Goal: Task Accomplishment & Management: Use online tool/utility

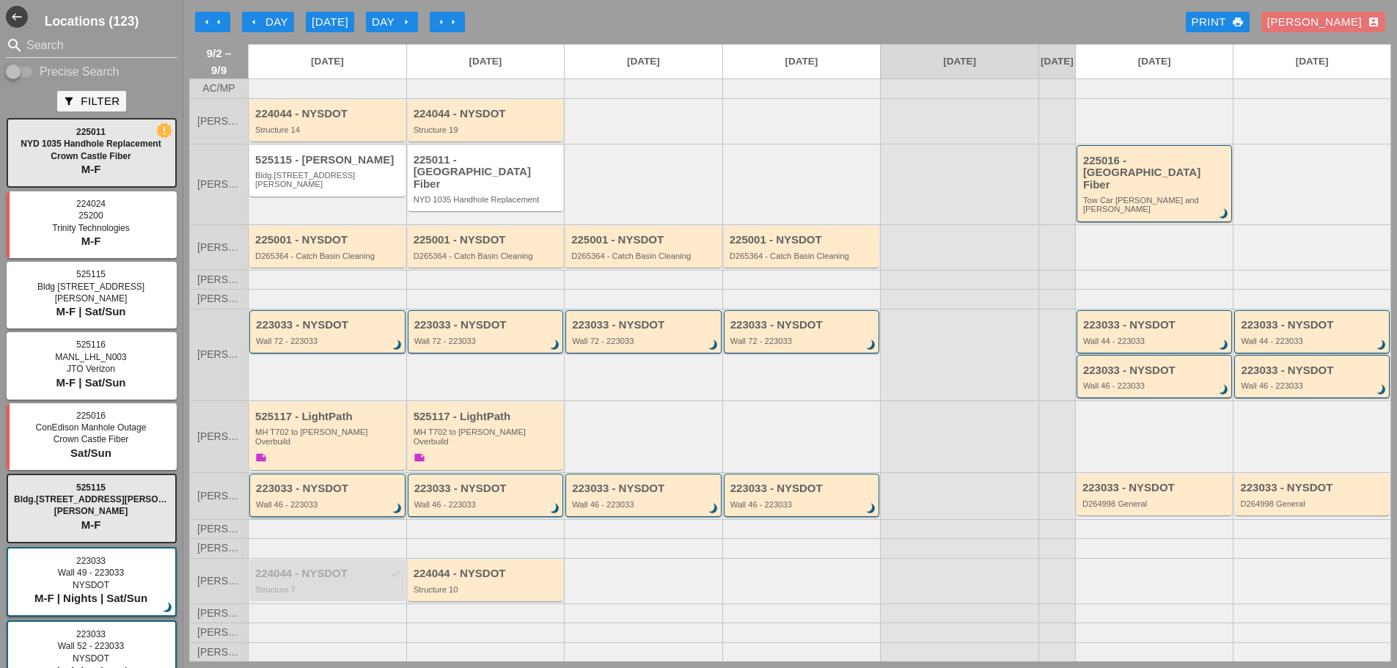
click at [340, 500] on div "Wall 46 - 223033" at bounding box center [328, 504] width 145 height 9
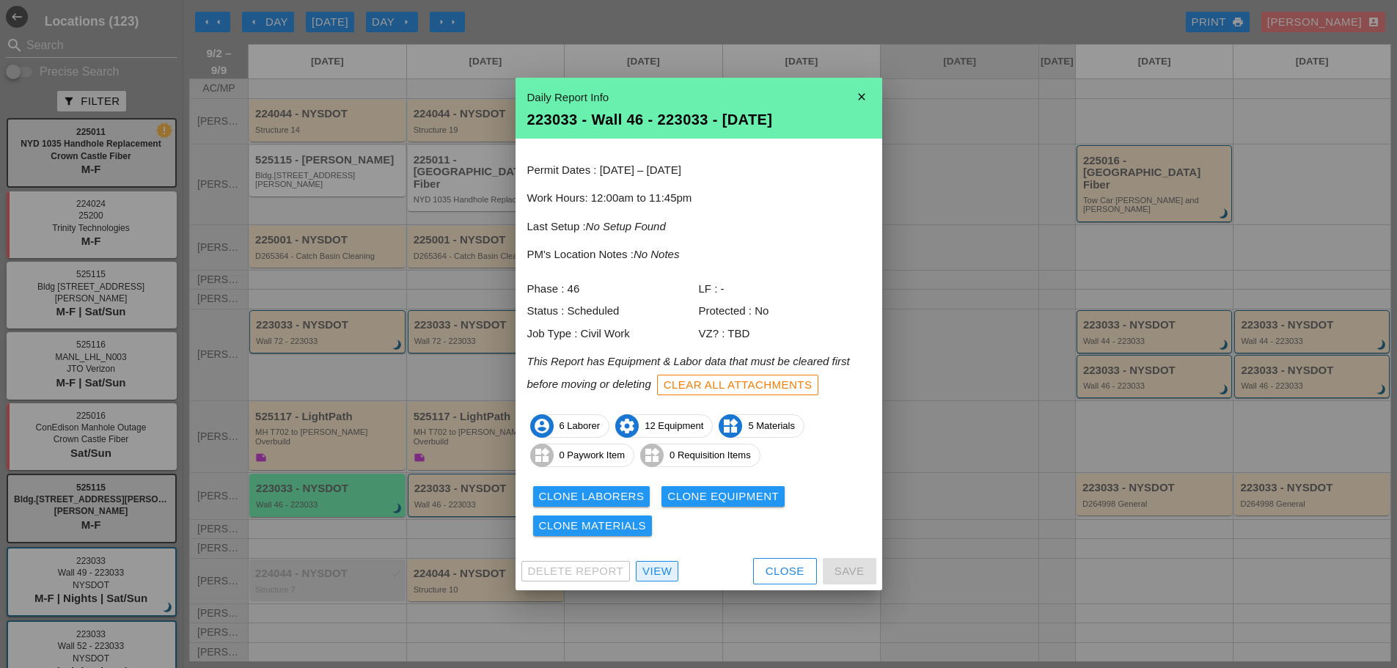
drag, startPoint x: 651, startPoint y: 568, endPoint x: 655, endPoint y: 561, distance: 7.6
click at [651, 568] on div "View" at bounding box center [657, 571] width 29 height 17
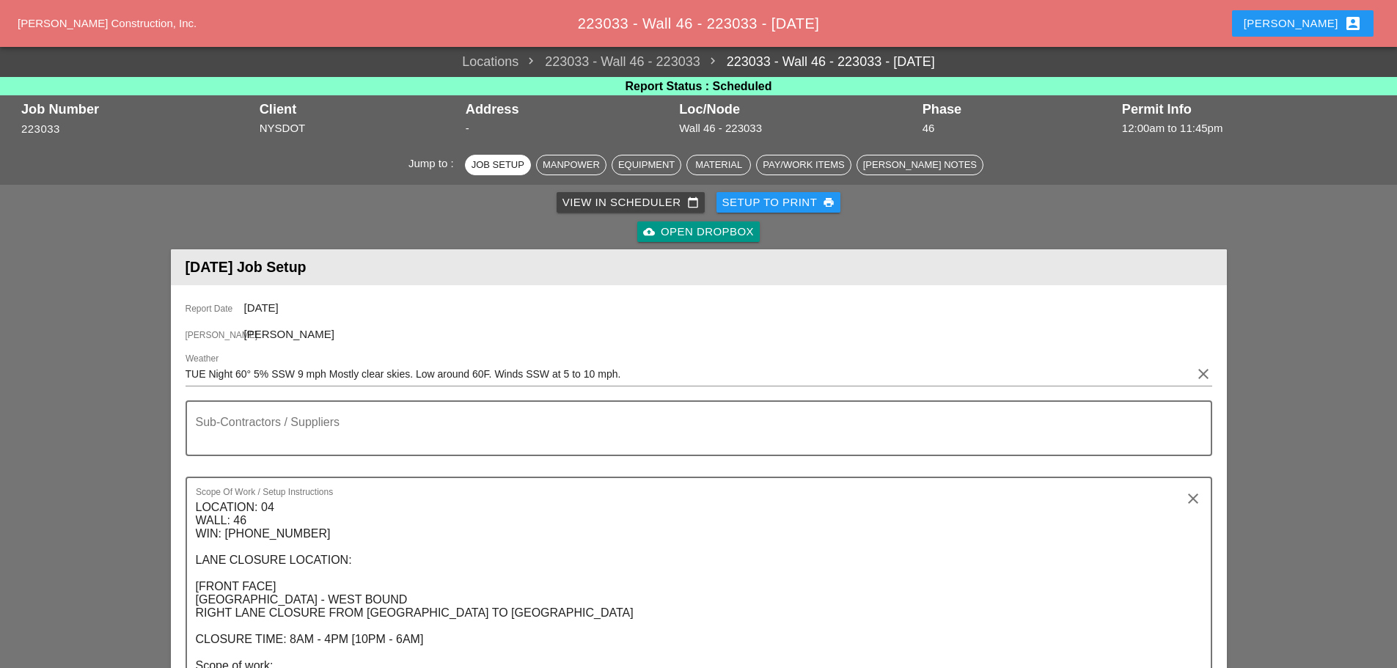
scroll to position [734, 0]
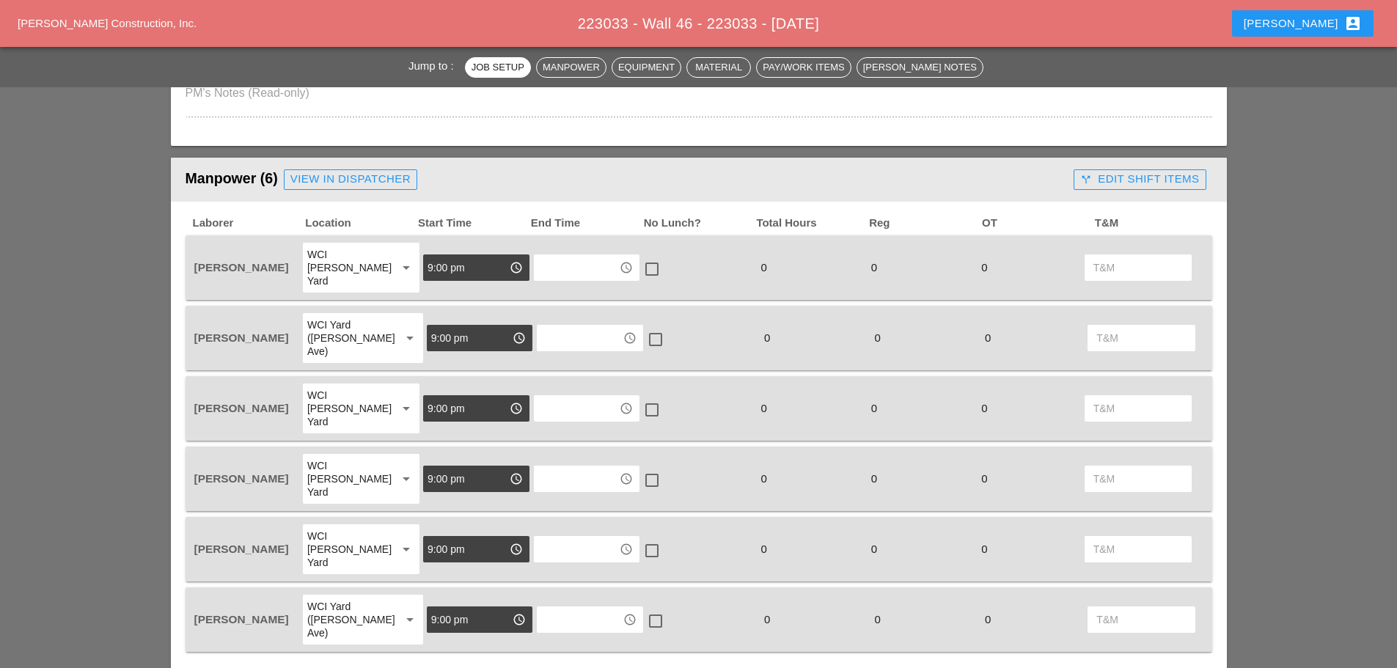
click at [345, 183] on div "View in Dispatcher" at bounding box center [350, 179] width 120 height 17
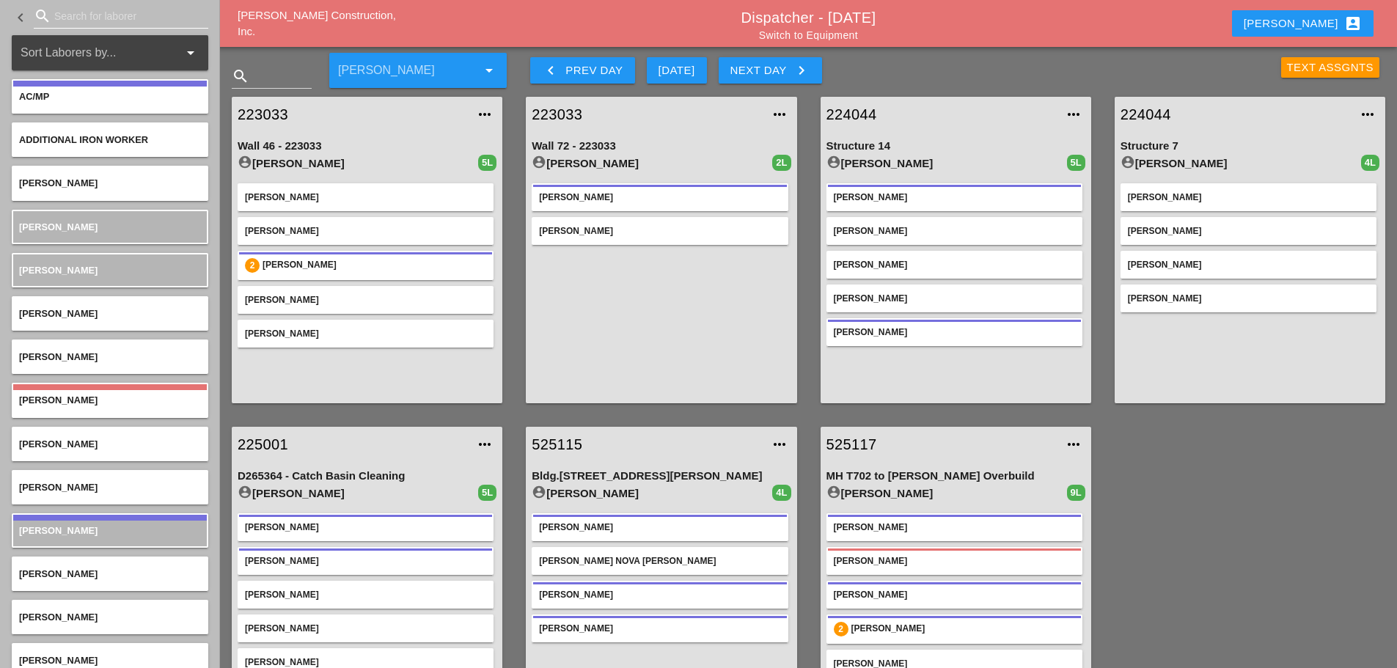
click at [73, 14] on input "Search for laborer" at bounding box center [121, 15] width 134 height 23
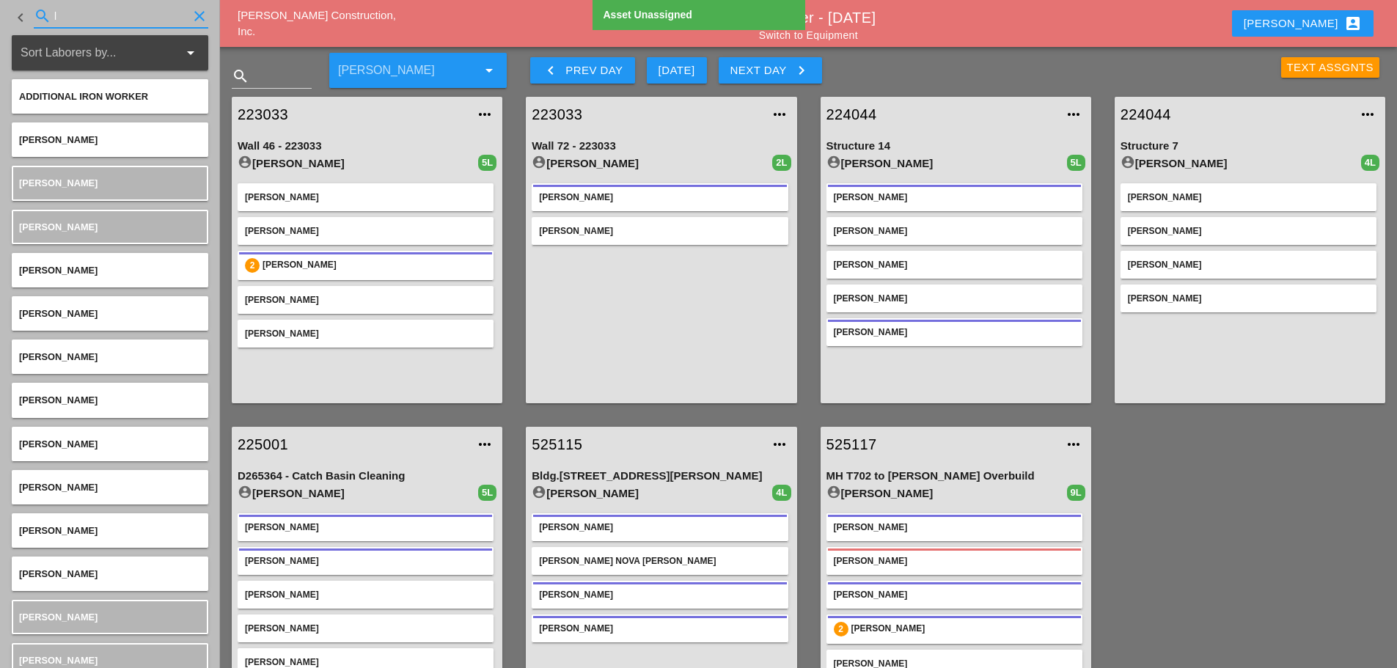
type input "l"
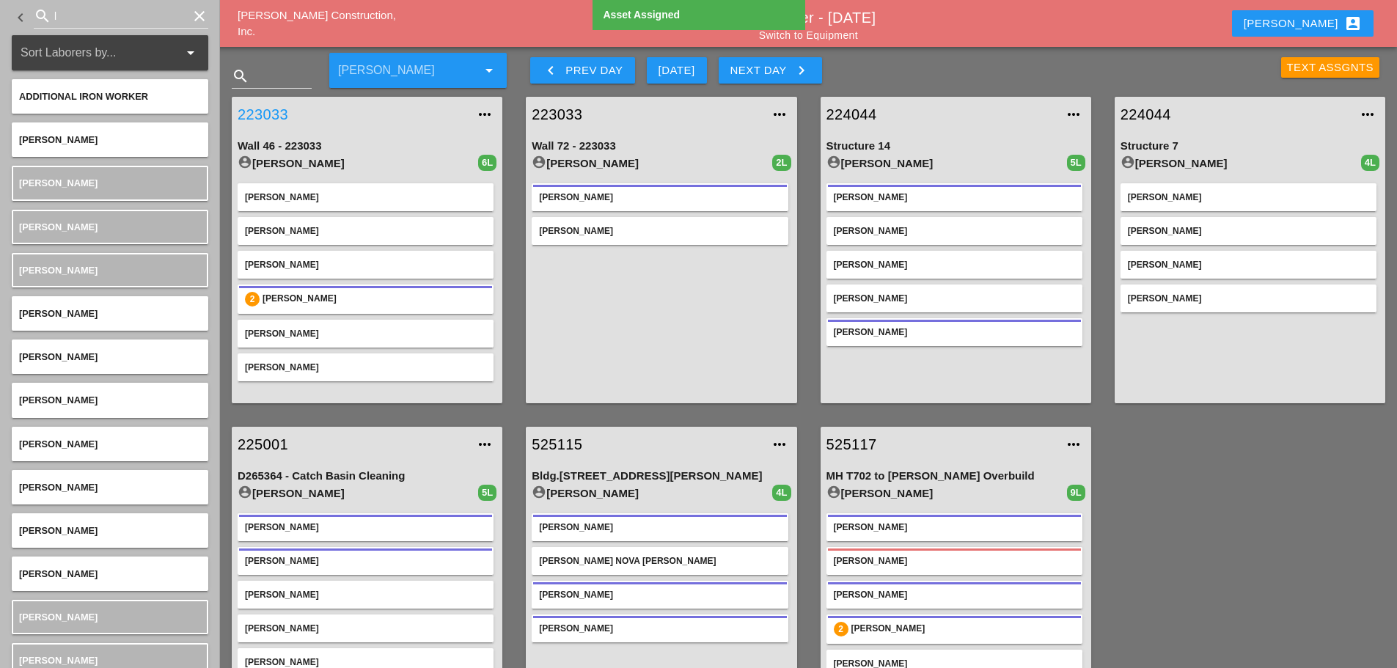
click at [266, 112] on link "223033" at bounding box center [353, 114] width 230 height 22
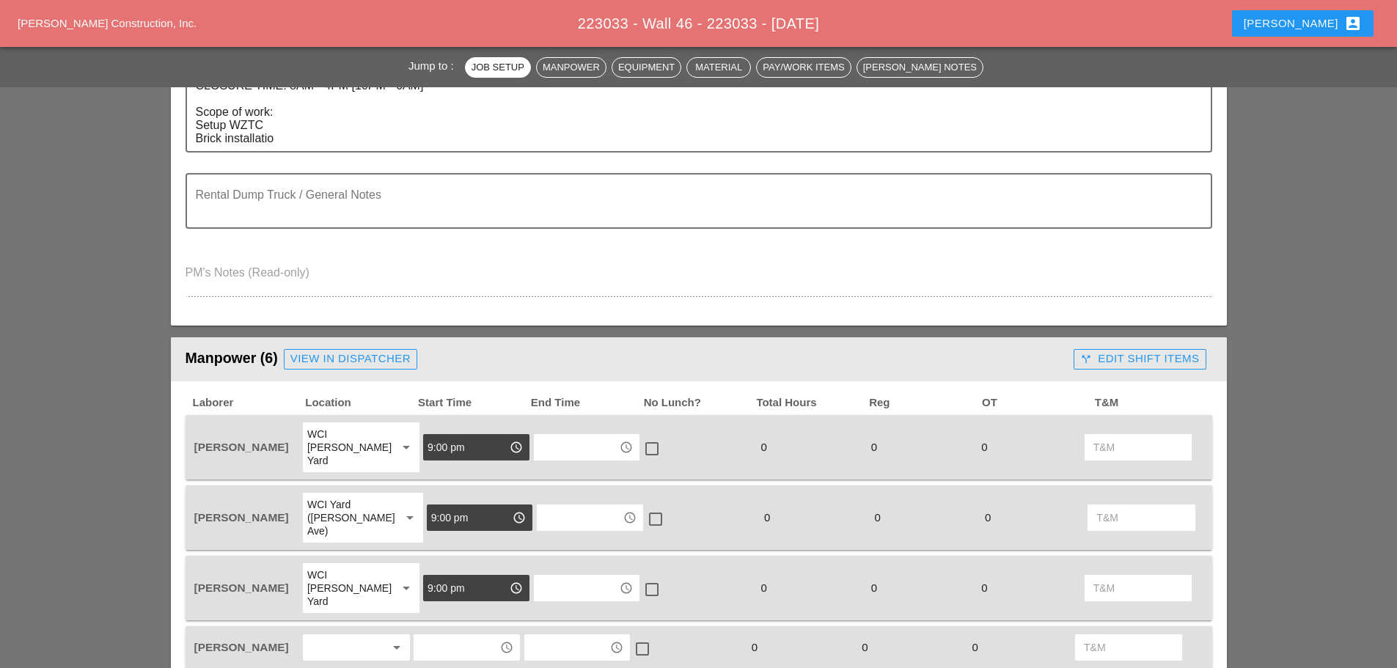
scroll to position [734, 0]
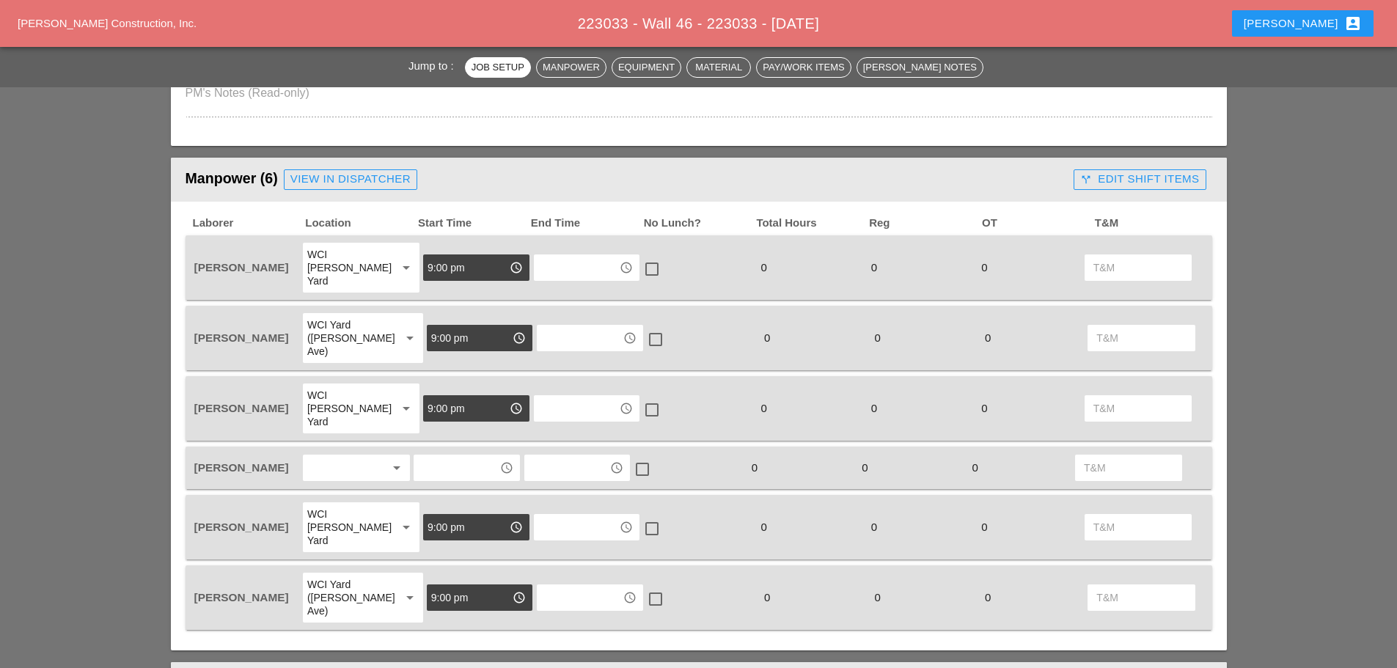
click at [310, 456] on div at bounding box center [346, 467] width 78 height 23
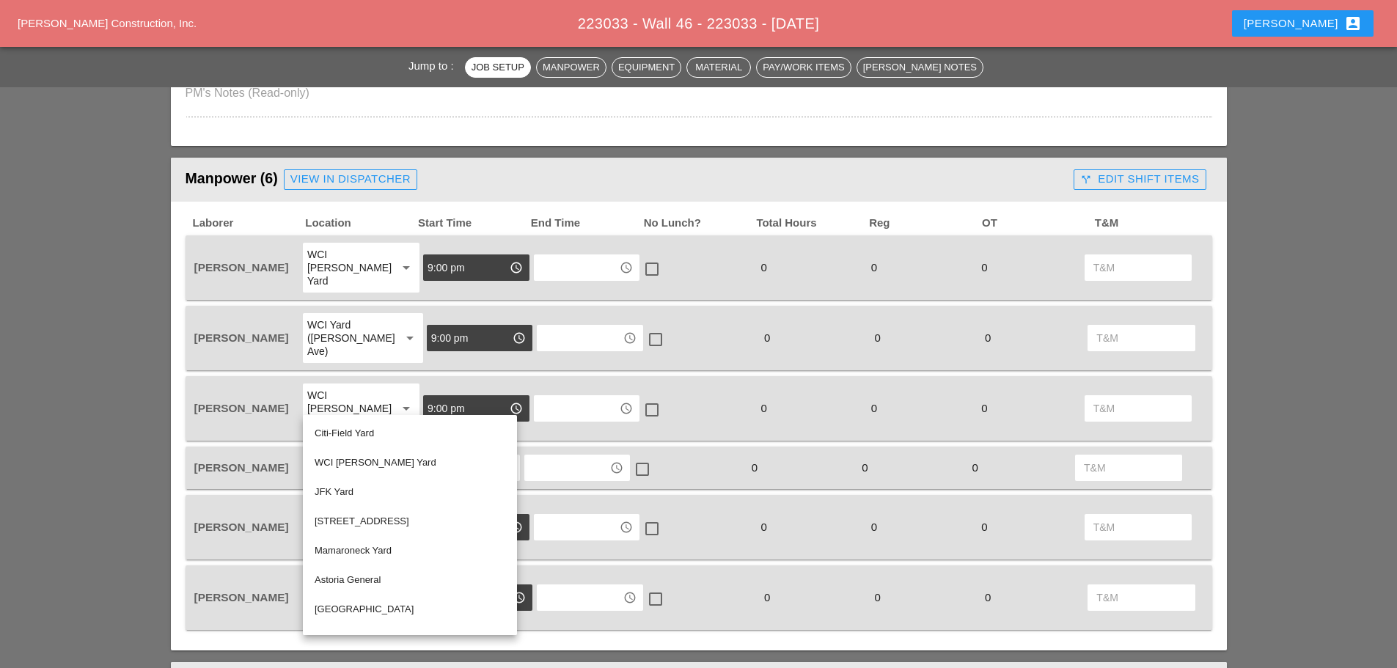
scroll to position [50, 0]
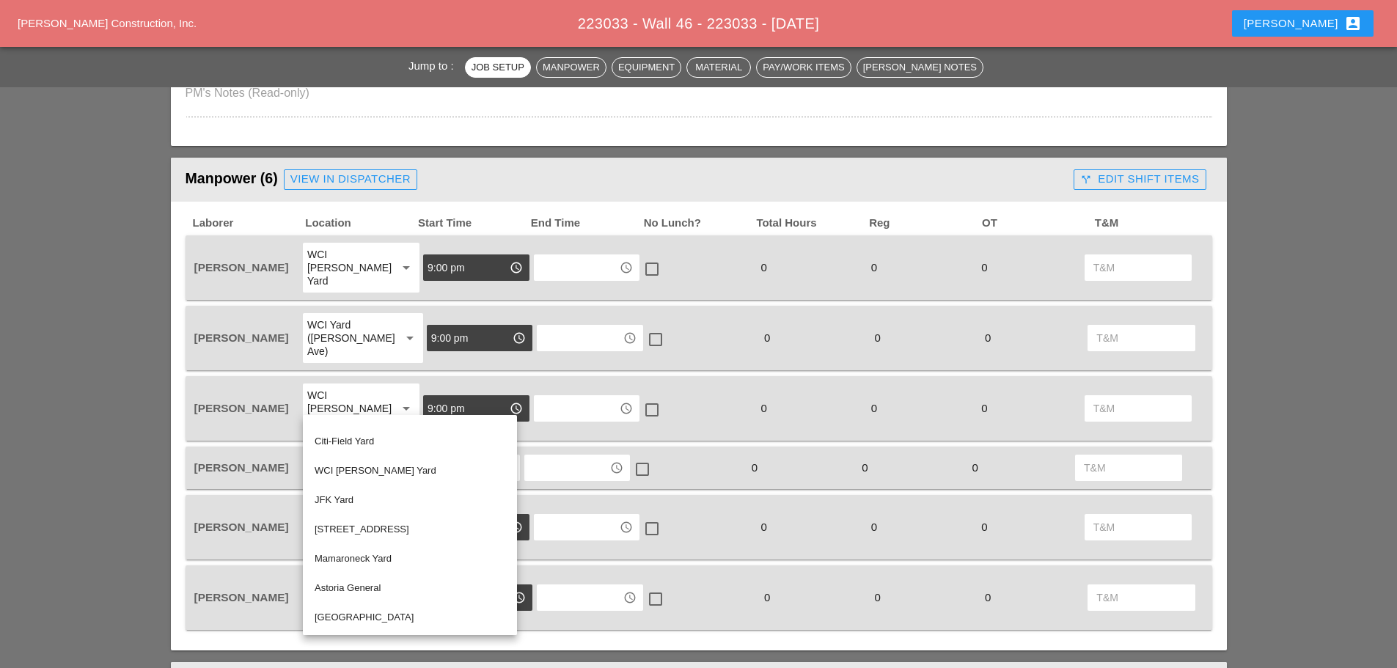
click at [380, 465] on div "WCI [PERSON_NAME] Yard" at bounding box center [410, 471] width 191 height 18
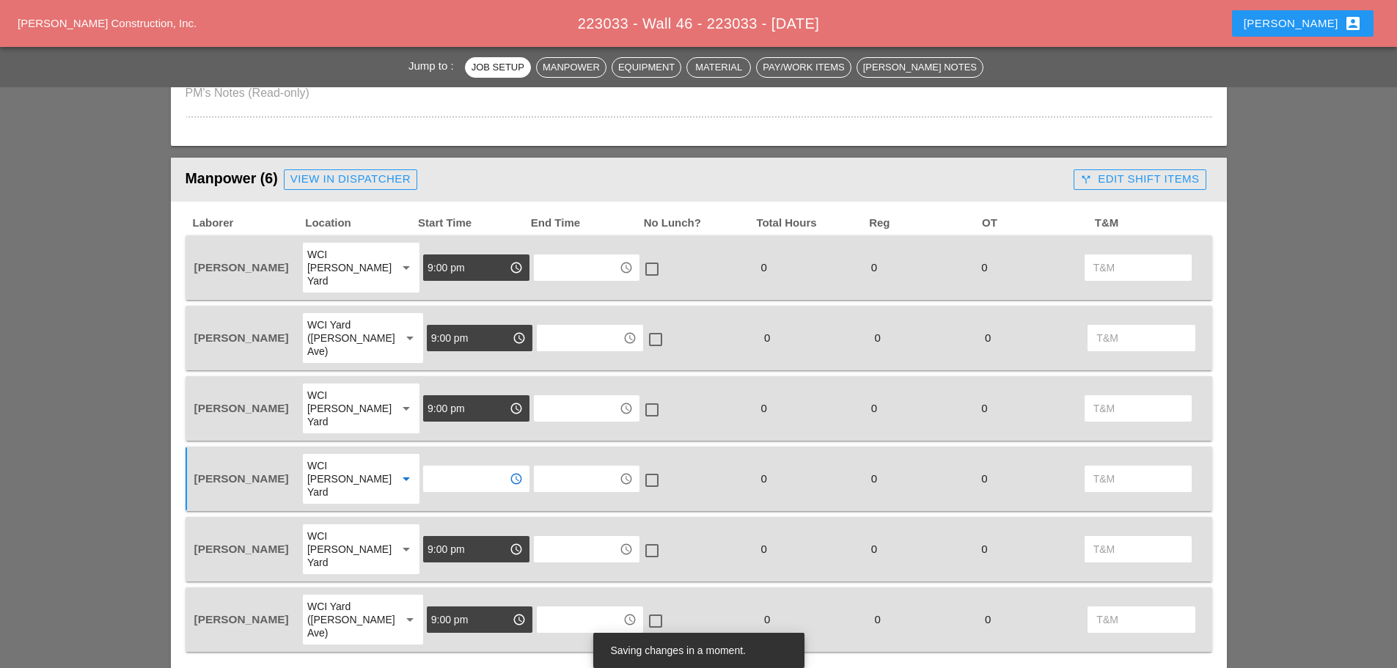
click at [441, 467] on input "text" at bounding box center [466, 478] width 76 height 23
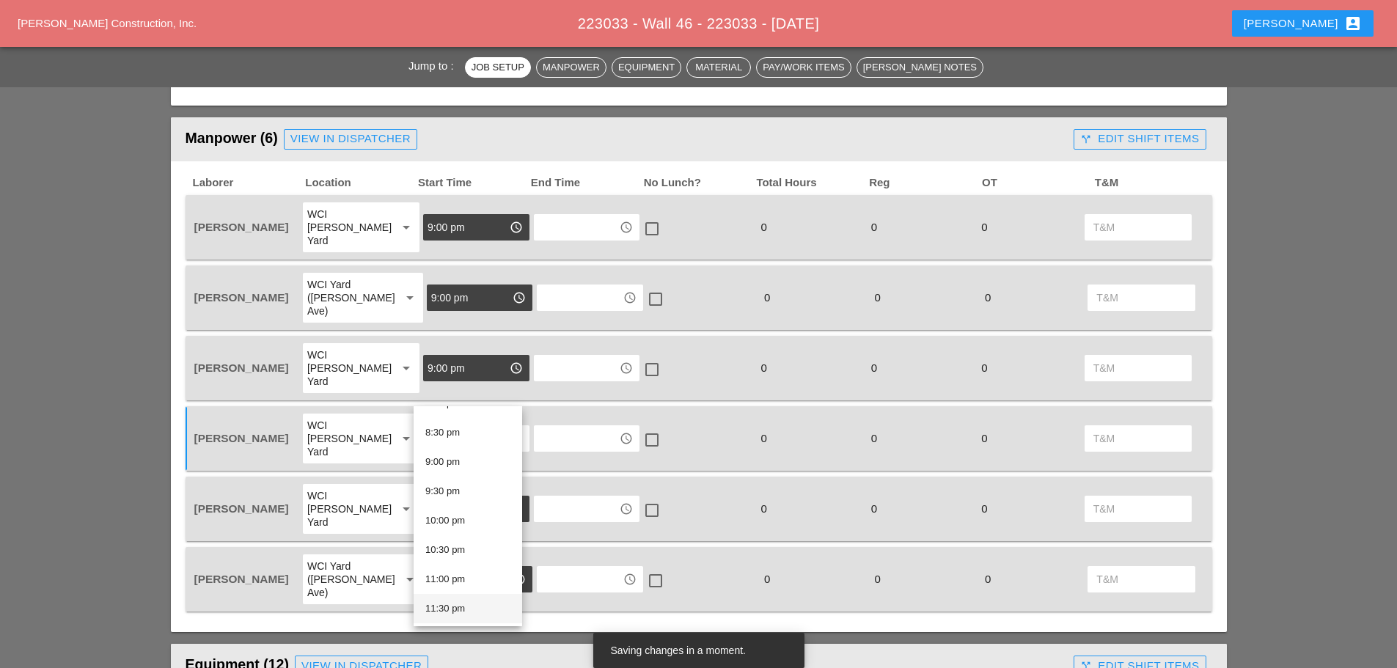
scroll to position [807, 0]
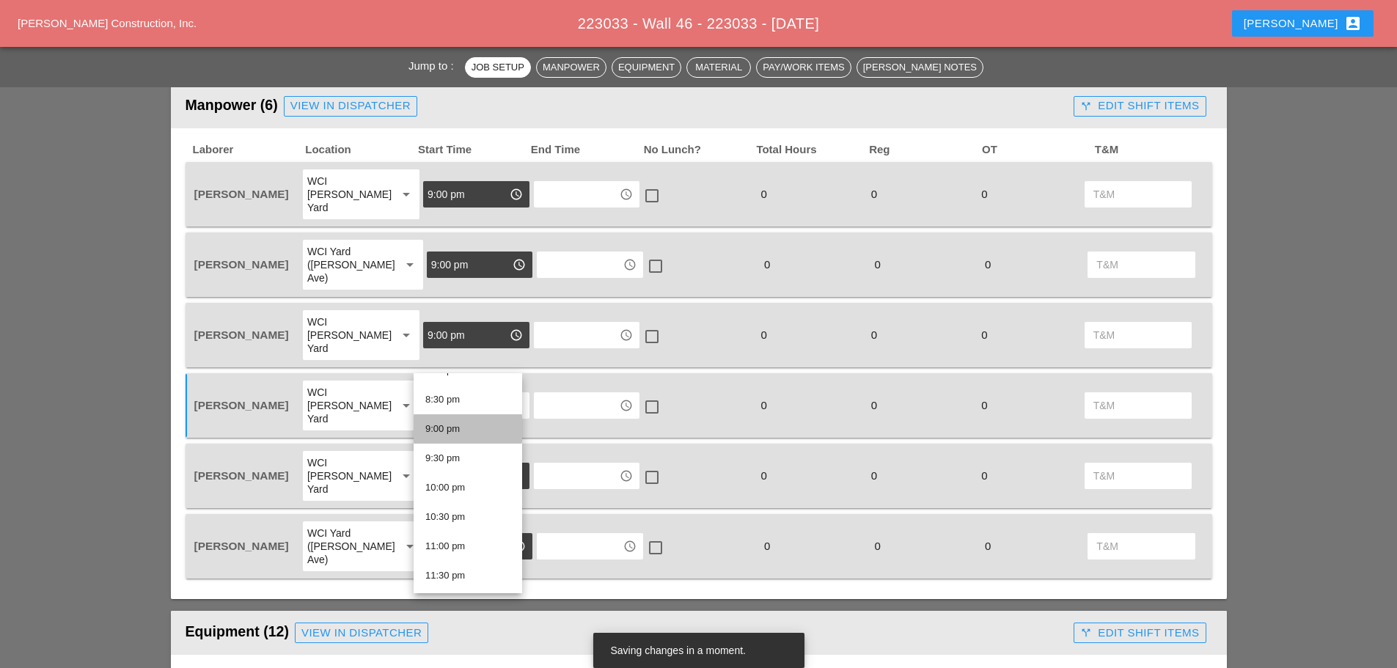
click at [447, 425] on div "9:00 pm" at bounding box center [467, 429] width 85 height 18
type input "9:00 pm"
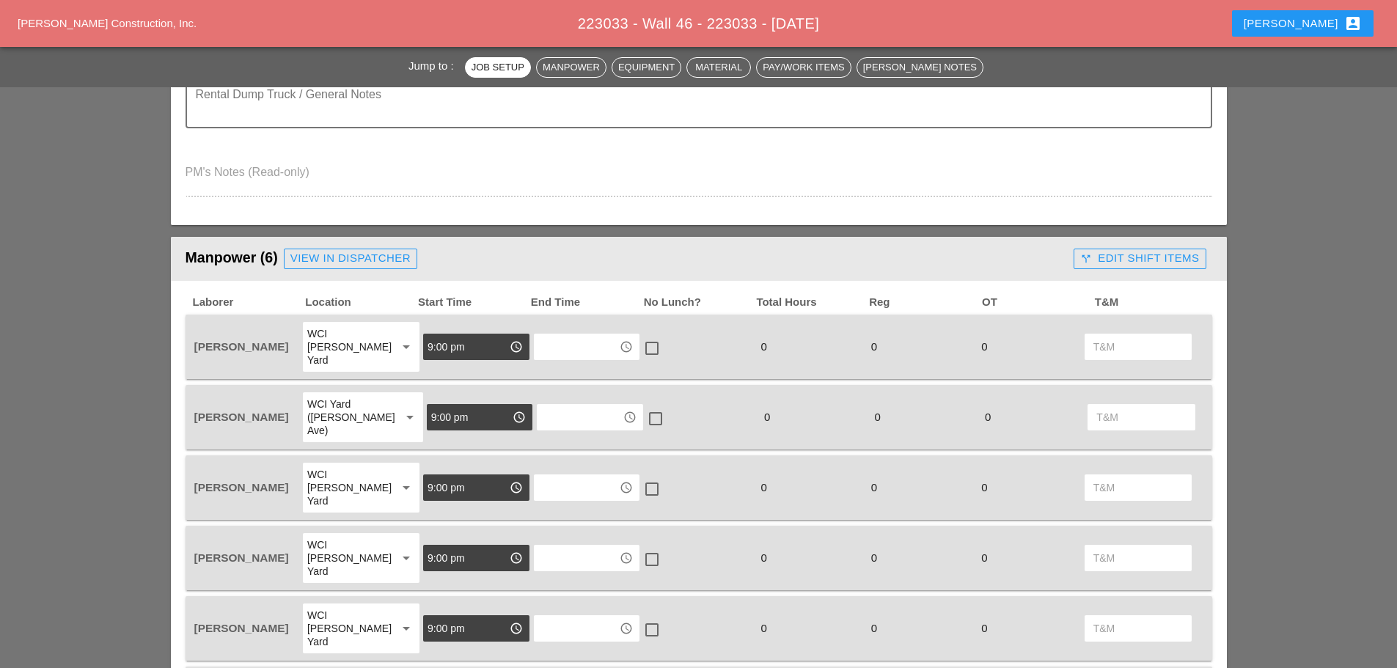
scroll to position [660, 0]
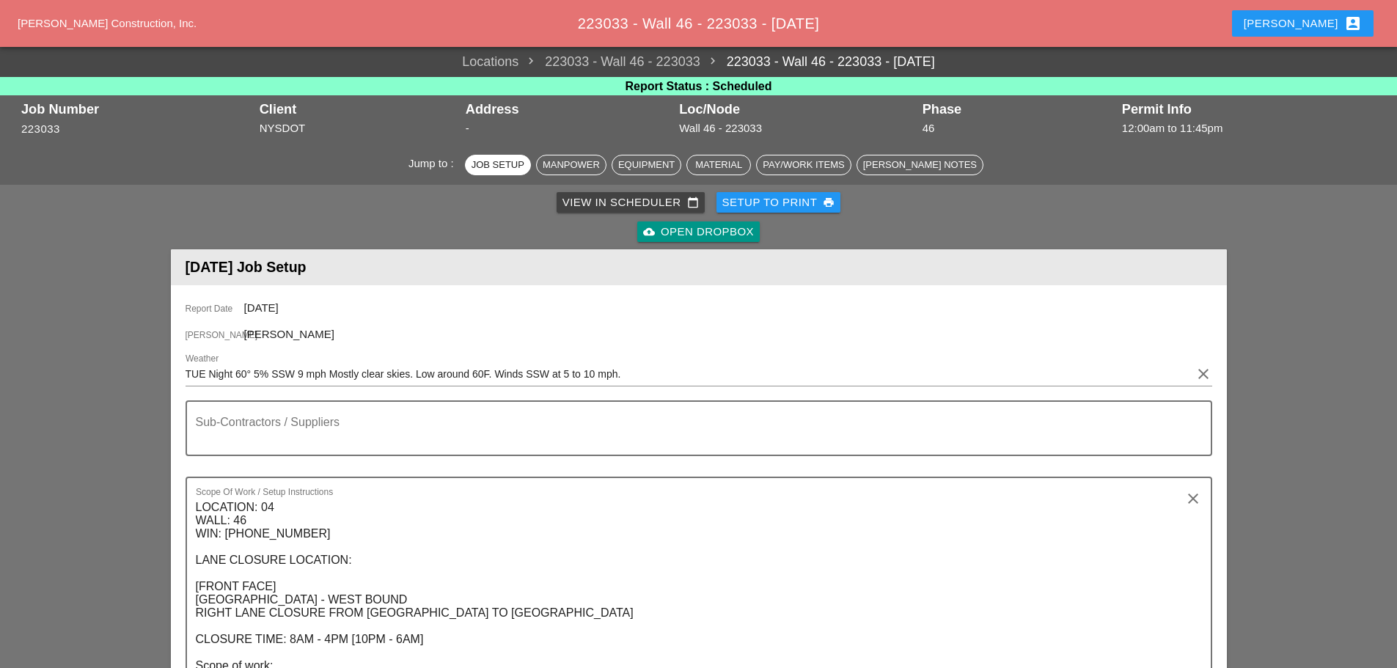
click at [1307, 21] on div "Enrico account_box" at bounding box center [1303, 24] width 118 height 18
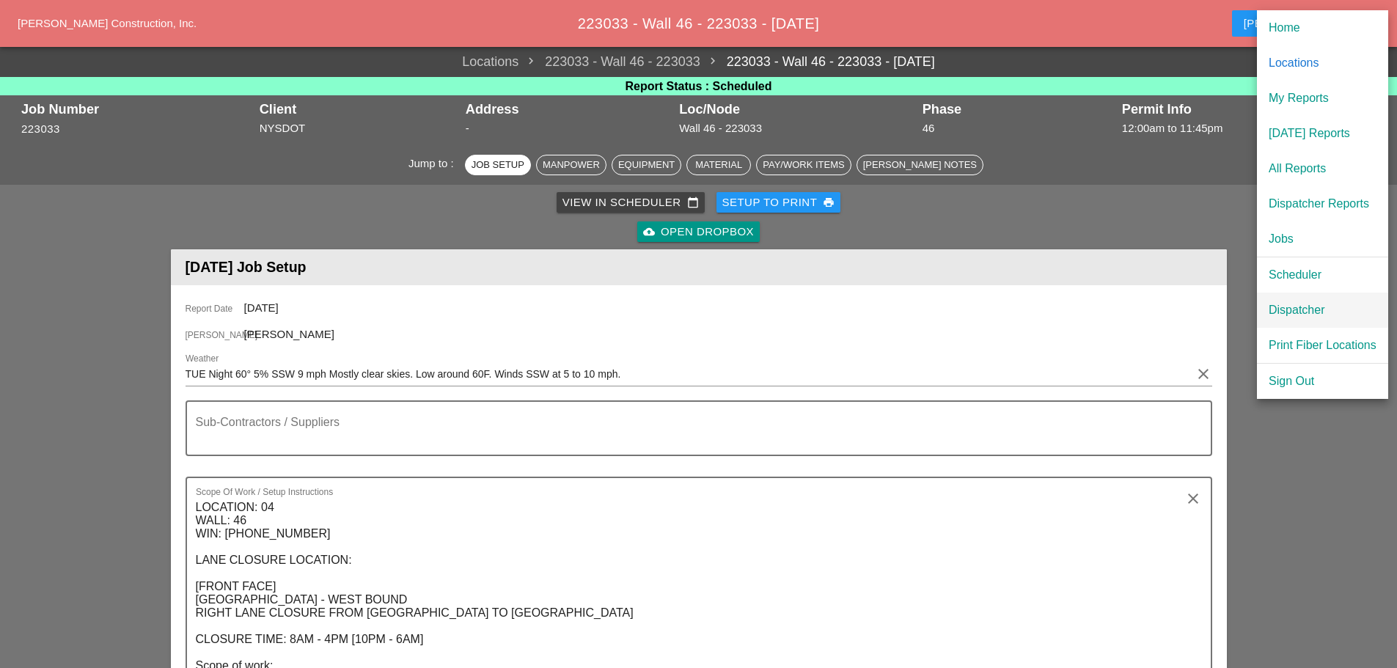
click at [1297, 310] on div "Dispatcher" at bounding box center [1323, 311] width 108 height 18
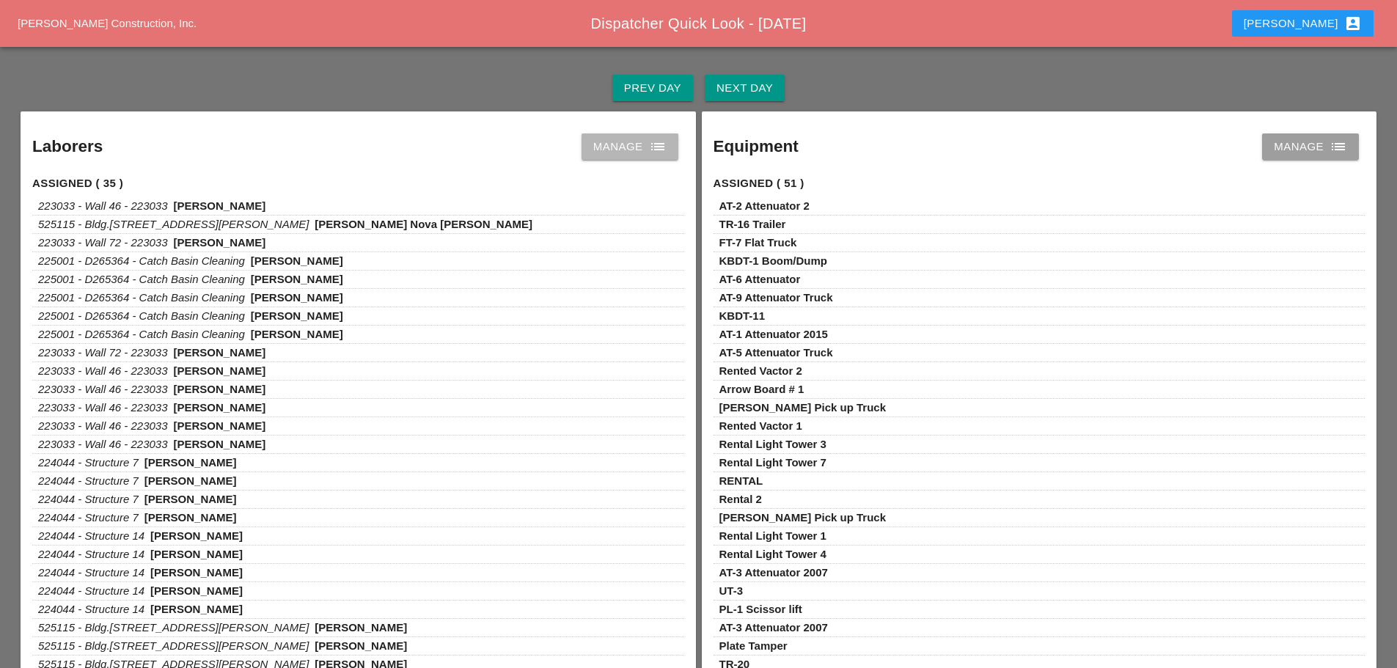
click at [665, 152] on icon "list" at bounding box center [658, 147] width 18 height 18
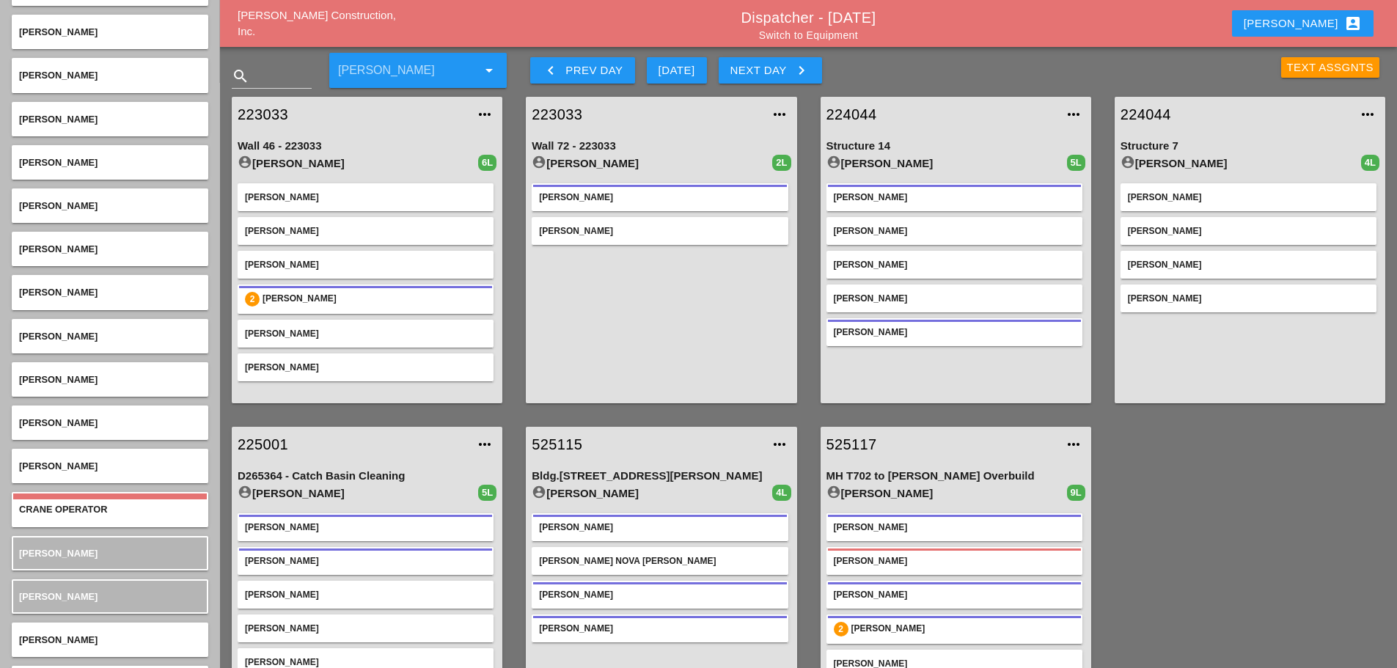
scroll to position [587, 0]
click at [552, 71] on icon "keyboard_arrow_left" at bounding box center [551, 71] width 18 height 18
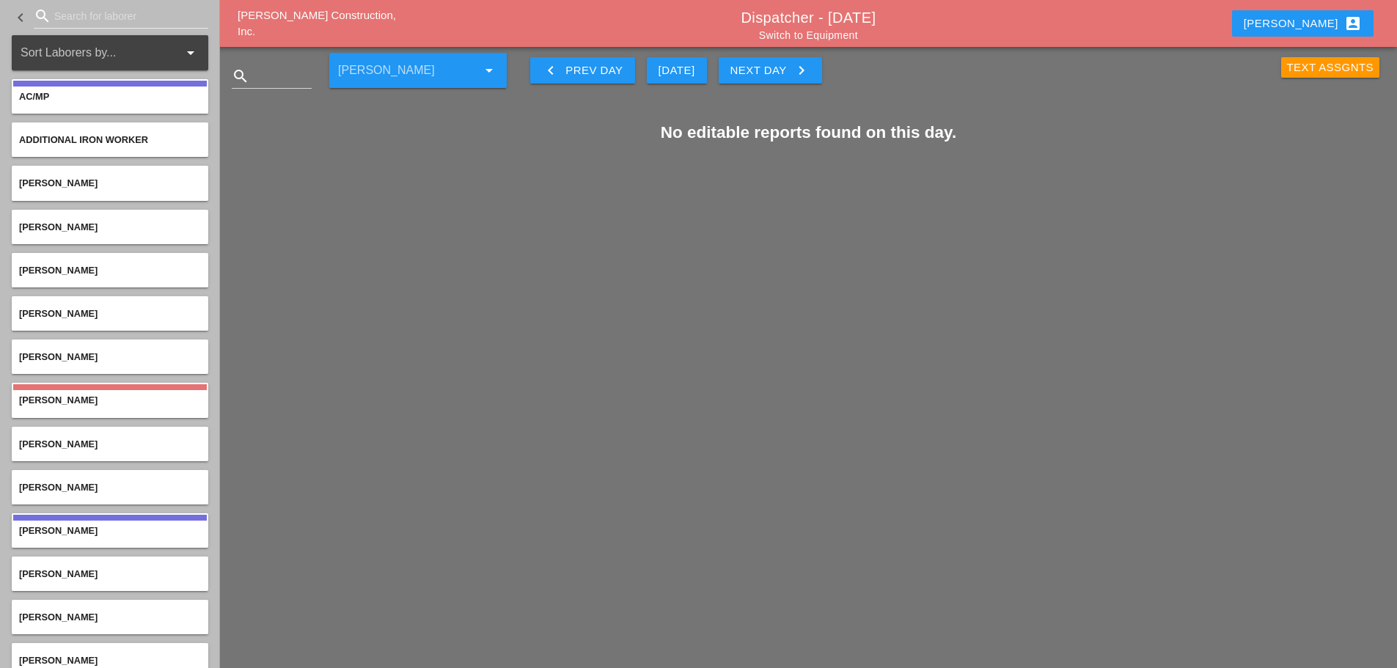
click at [811, 69] on icon "keyboard_arrow_right" at bounding box center [802, 71] width 18 height 18
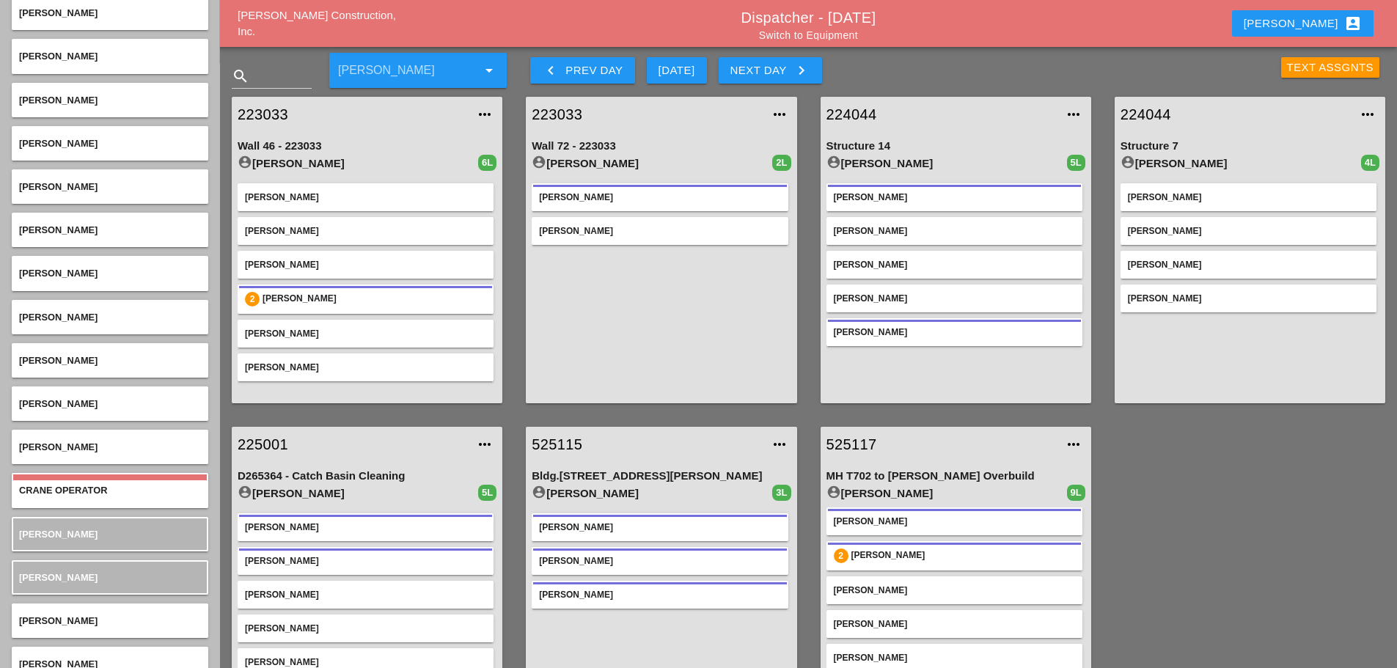
scroll to position [587, 0]
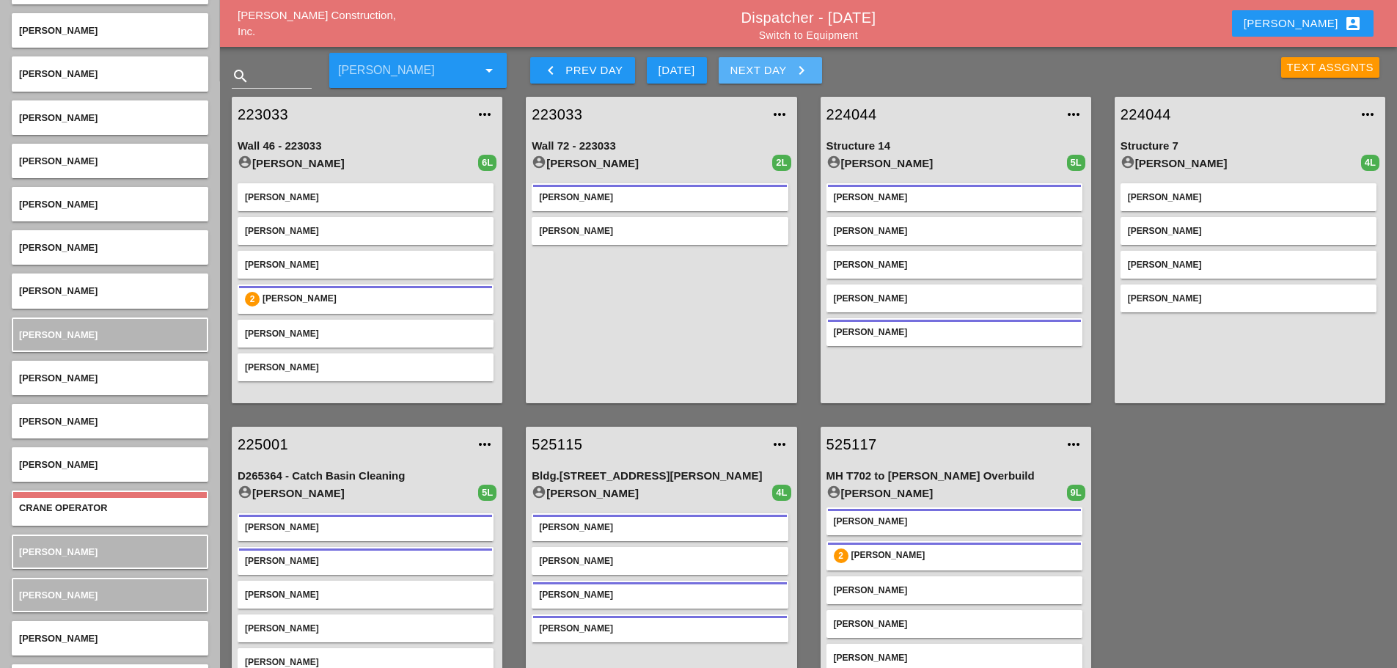
click at [800, 73] on icon "keyboard_arrow_right" at bounding box center [802, 71] width 18 height 18
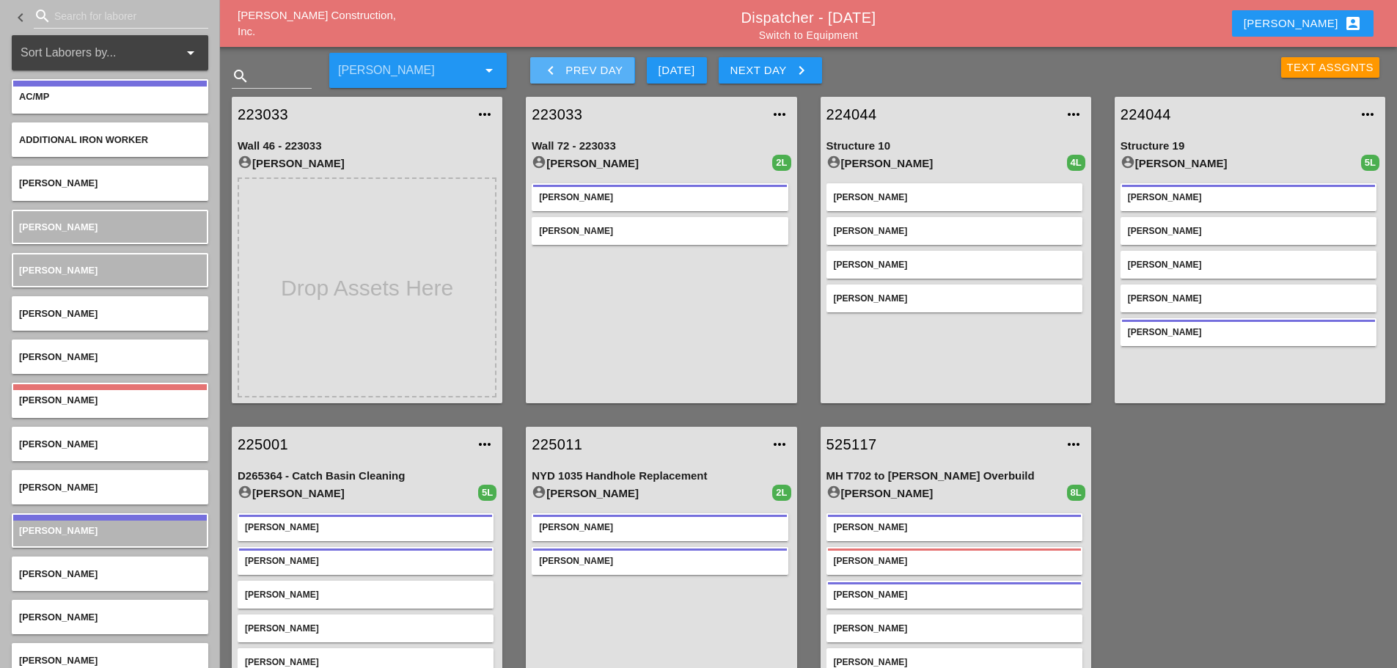
click at [554, 65] on icon "keyboard_arrow_left" at bounding box center [551, 71] width 18 height 18
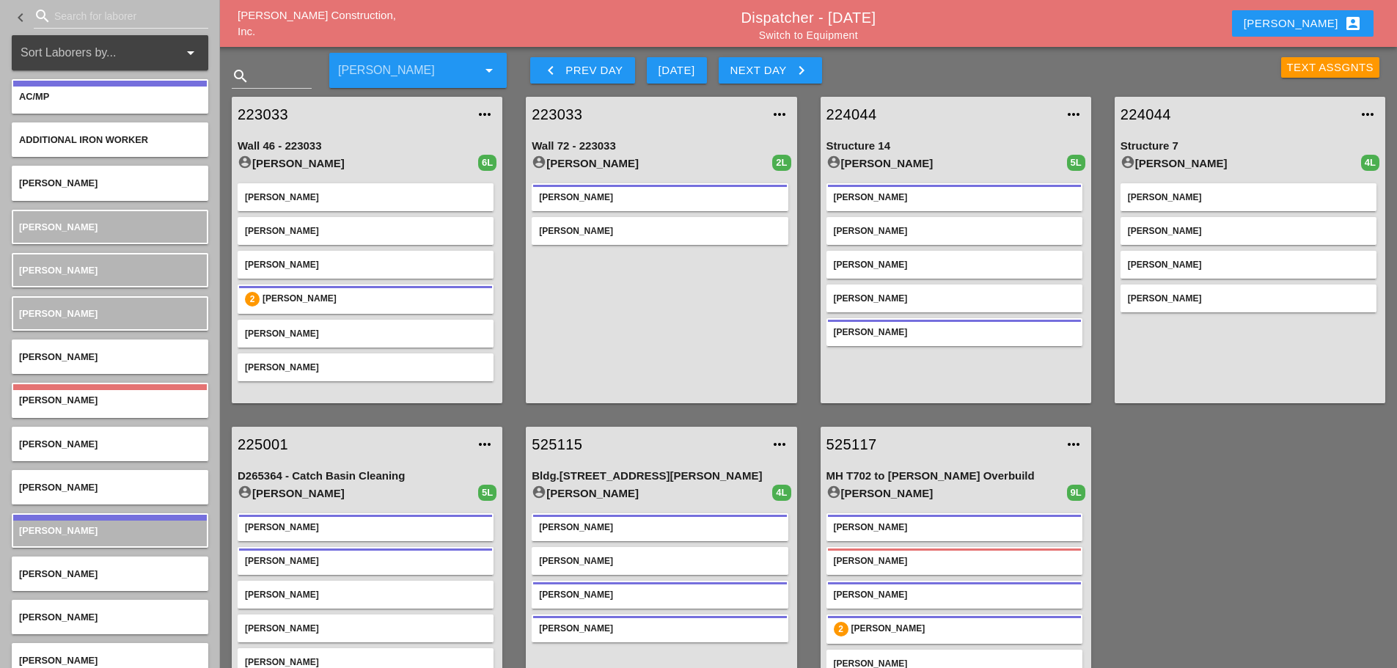
click at [799, 65] on icon "keyboard_arrow_right" at bounding box center [802, 71] width 18 height 18
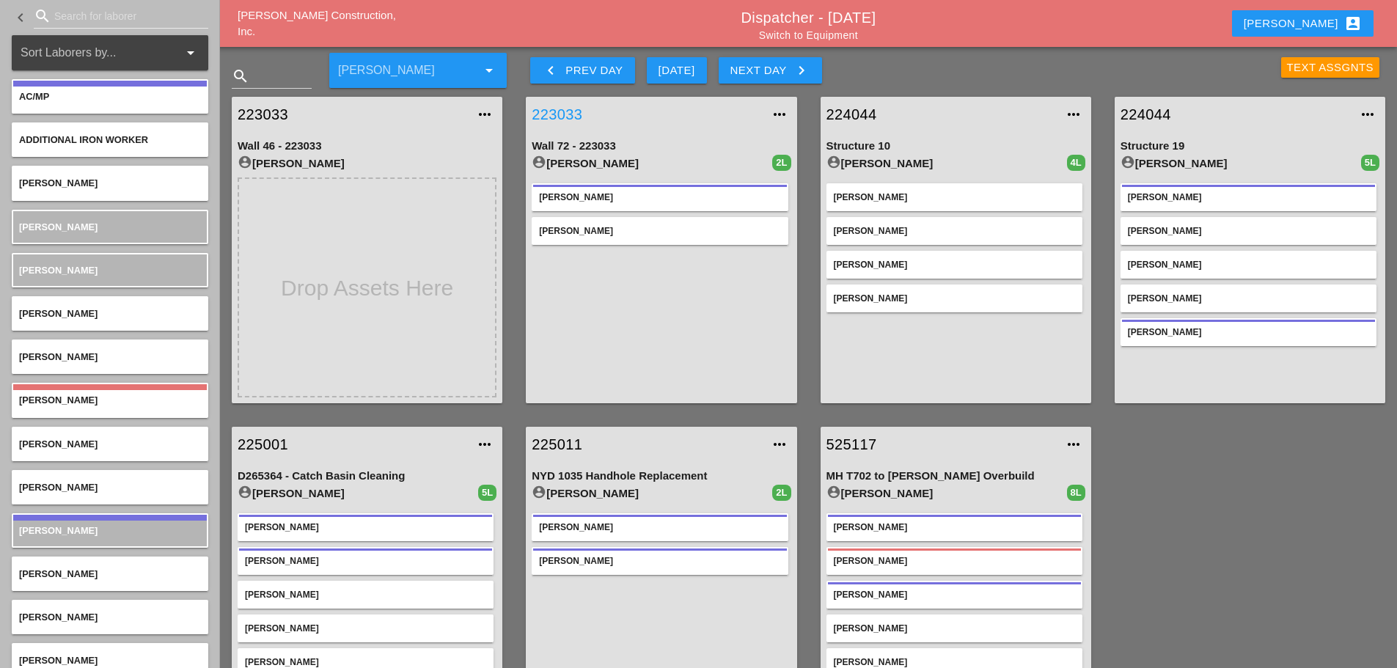
click at [569, 118] on link "223033" at bounding box center [647, 114] width 230 height 22
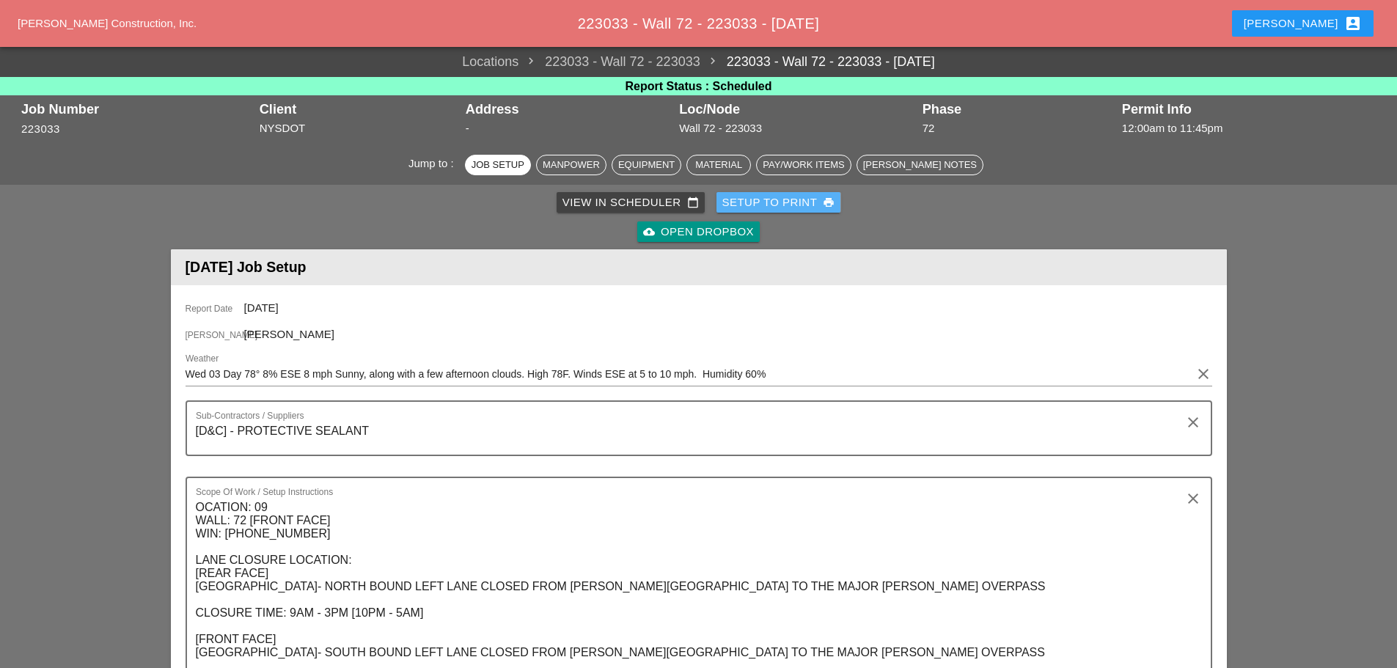
click at [778, 207] on div "Setup to Print print" at bounding box center [779, 202] width 113 height 17
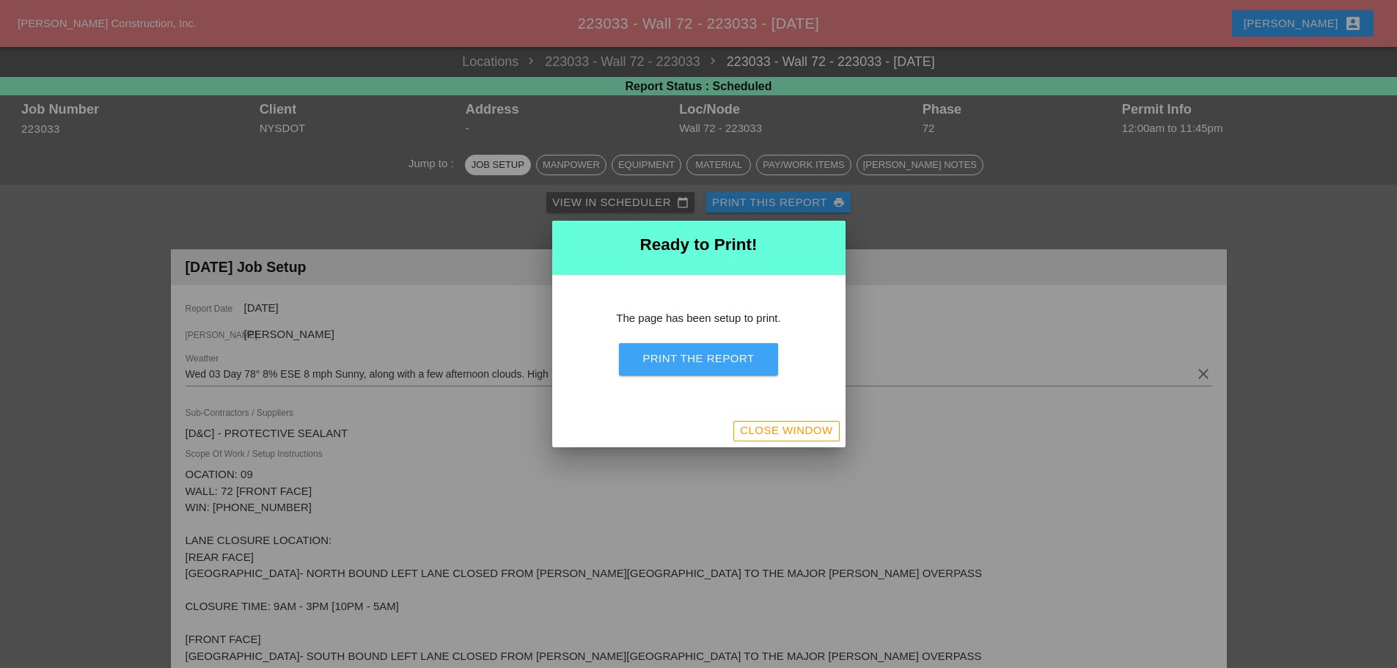
drag, startPoint x: 721, startPoint y: 354, endPoint x: 1088, endPoint y: 562, distance: 421.5
click at [723, 354] on div "Print the Report" at bounding box center [699, 359] width 112 height 17
click at [830, 433] on div "Close Window" at bounding box center [786, 431] width 92 height 17
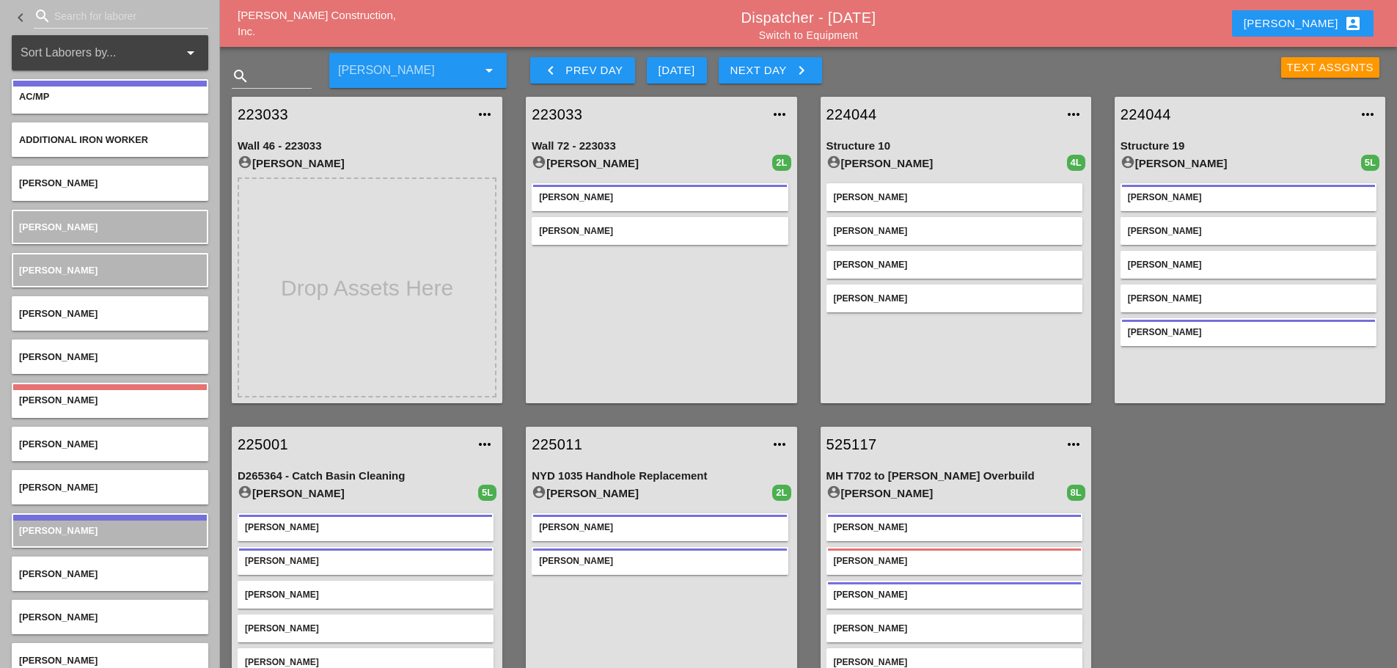
click at [547, 67] on icon "keyboard_arrow_left" at bounding box center [551, 71] width 18 height 18
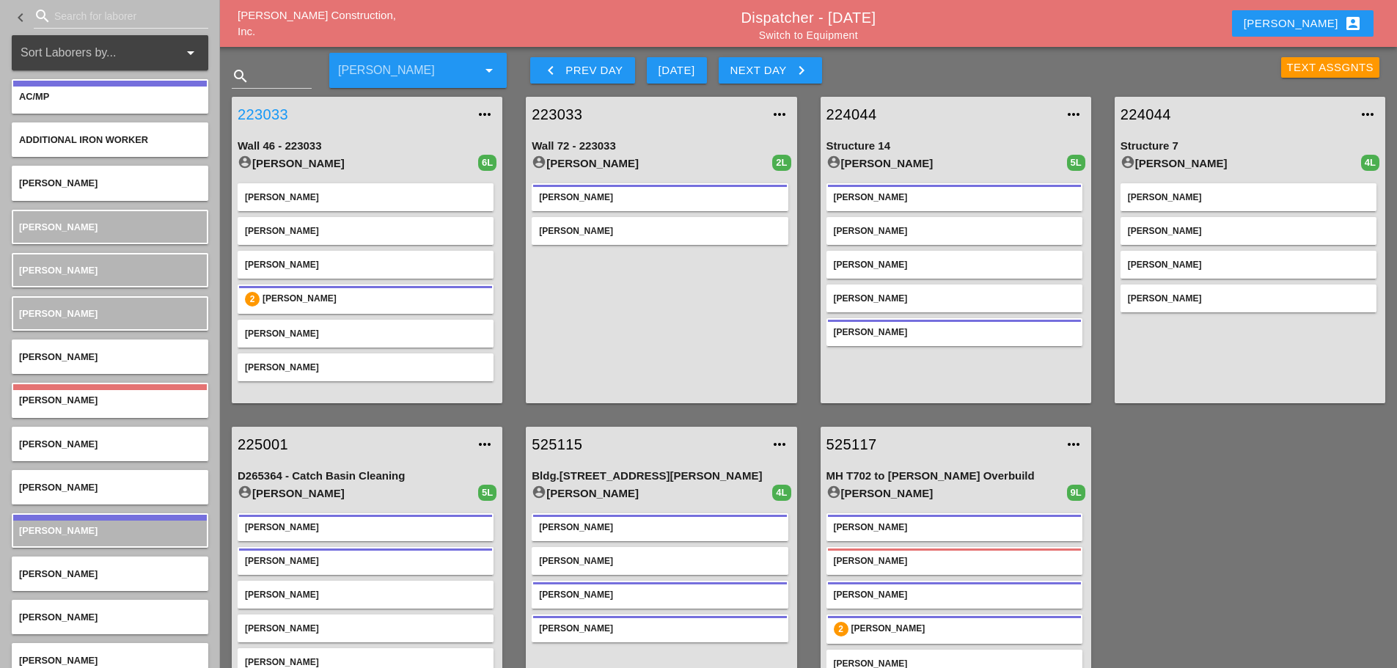
click at [264, 109] on link "223033" at bounding box center [353, 114] width 230 height 22
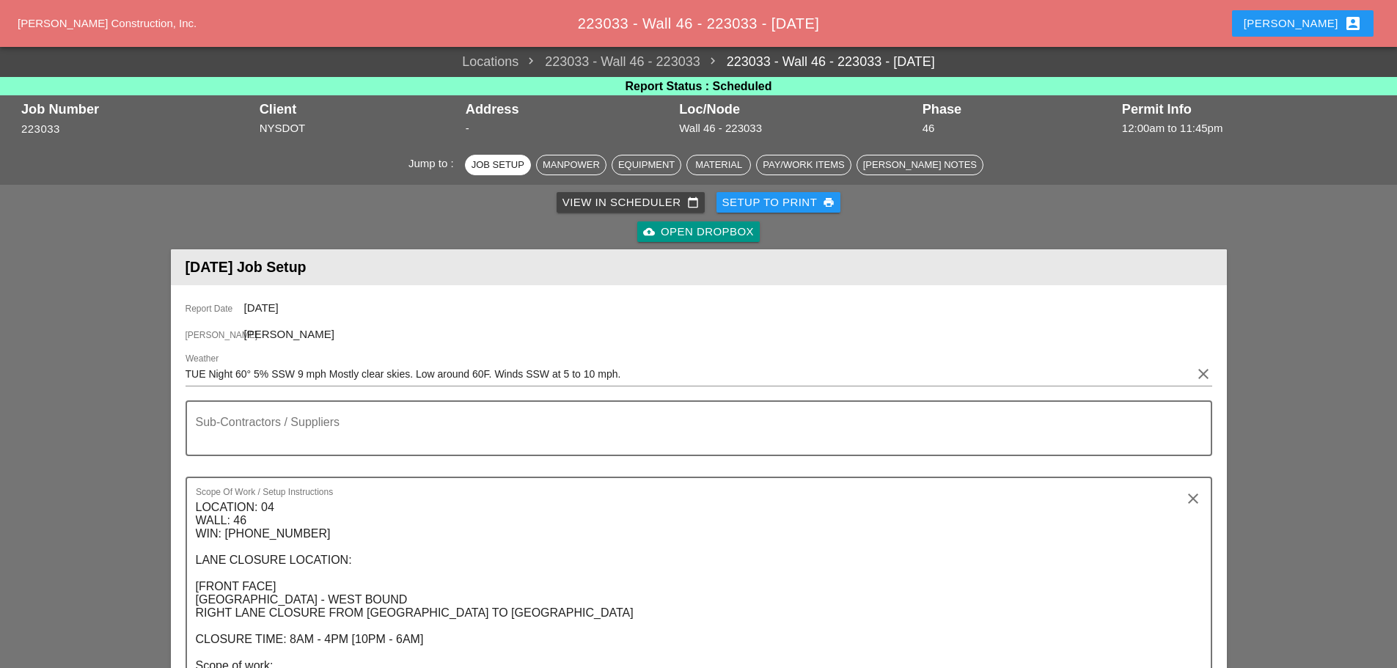
click at [765, 199] on div "Setup to Print print" at bounding box center [779, 202] width 113 height 17
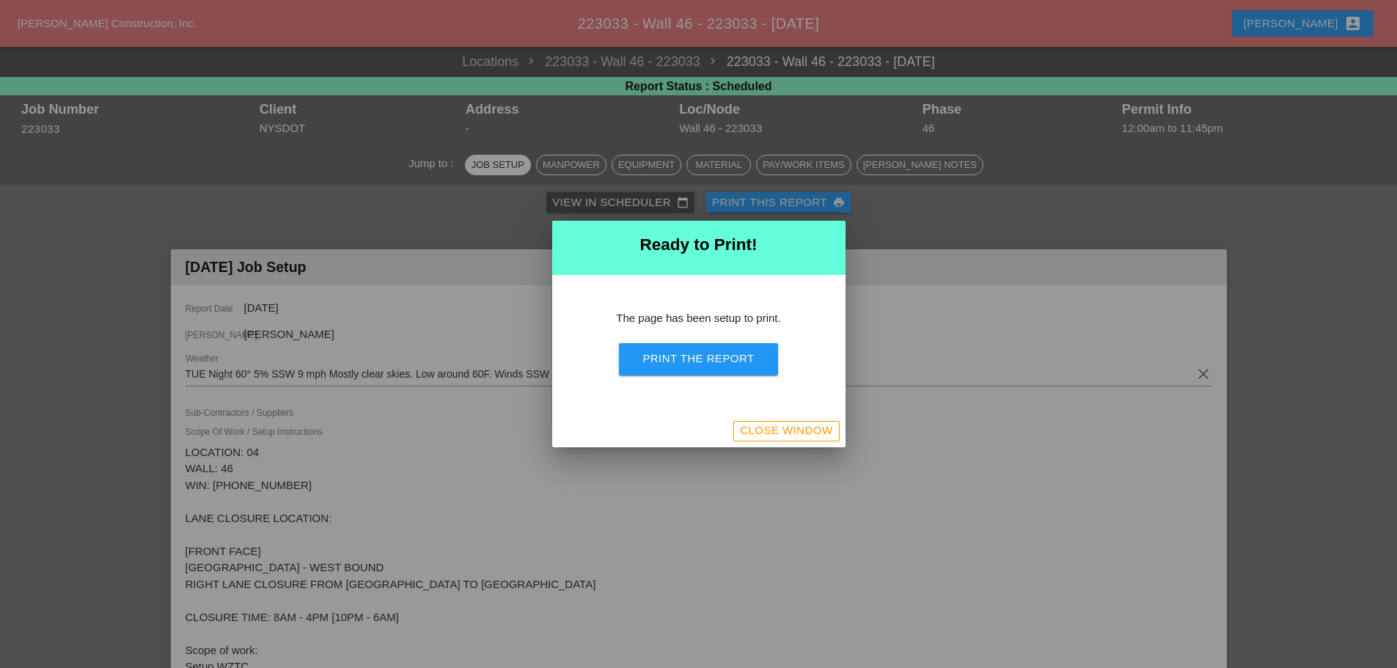
click at [697, 358] on div "Print the Report" at bounding box center [699, 359] width 112 height 17
